Goal: Task Accomplishment & Management: Use online tool/utility

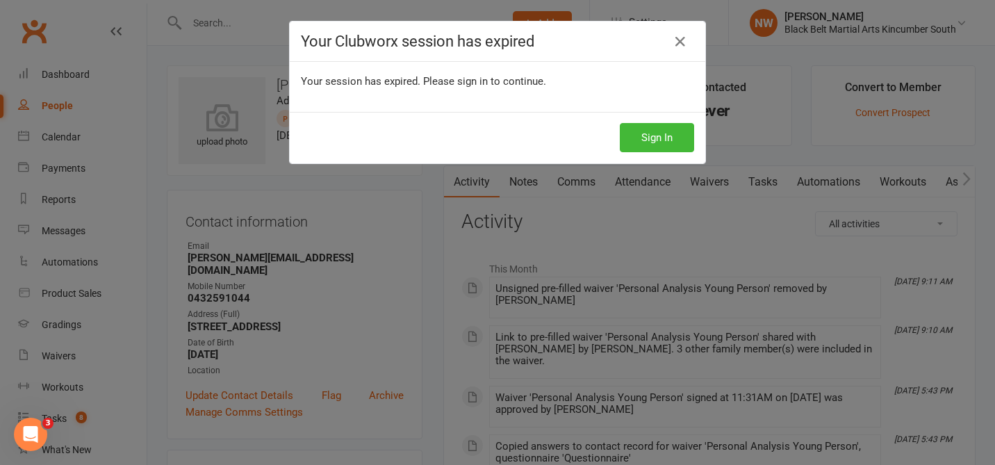
click at [657, 129] on button "Sign In" at bounding box center [657, 137] width 74 height 29
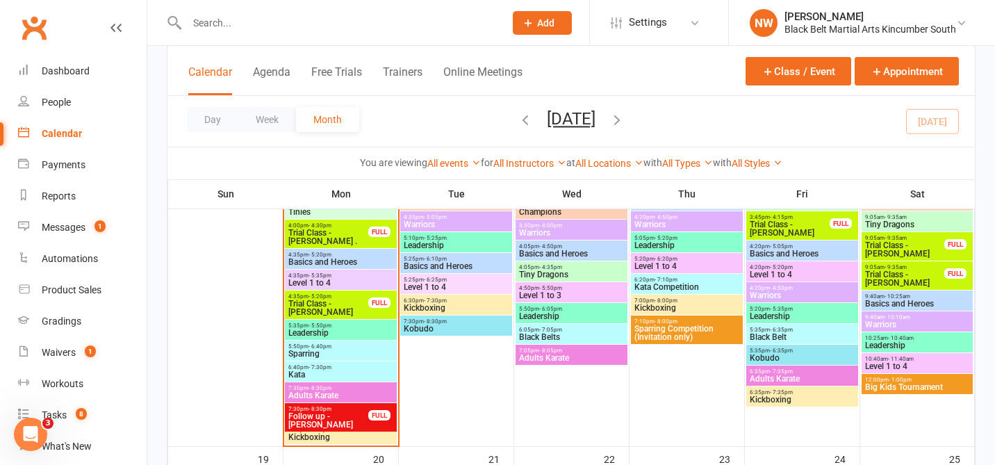
click at [895, 377] on span "- 1:00pm" at bounding box center [899, 380] width 23 height 6
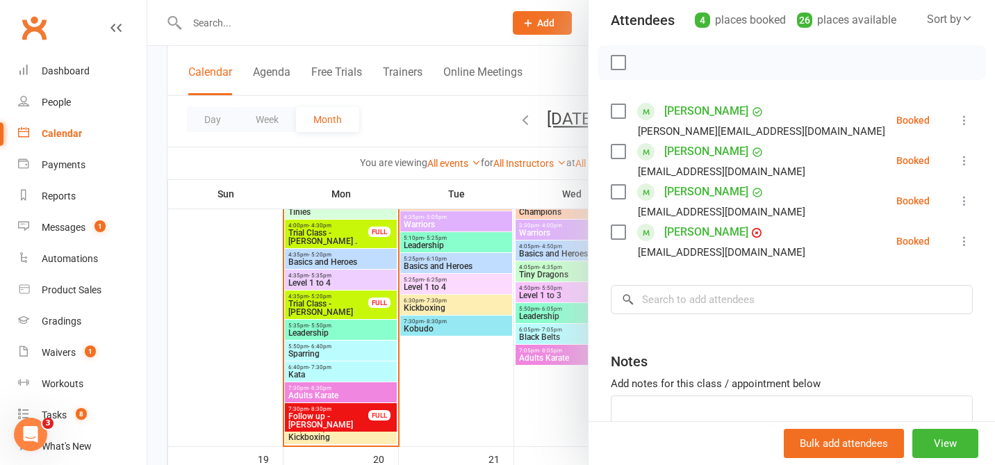
scroll to position [160, 0]
click at [473, 395] on div at bounding box center [570, 232] width 847 height 465
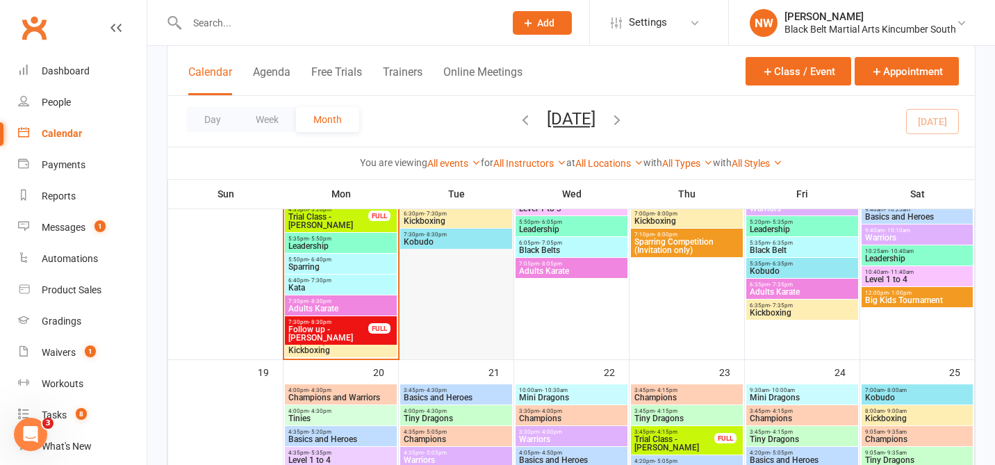
scroll to position [697, 0]
